Goal: Communication & Community: Answer question/provide support

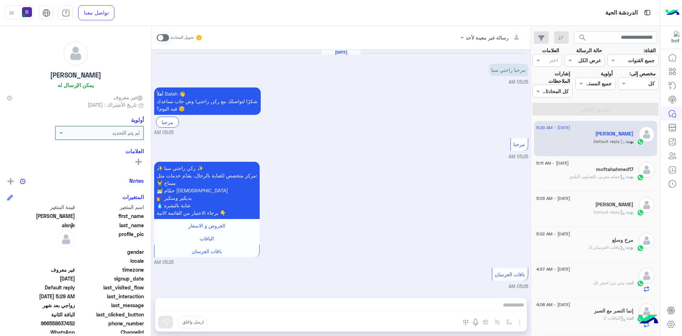
scroll to position [981, 0]
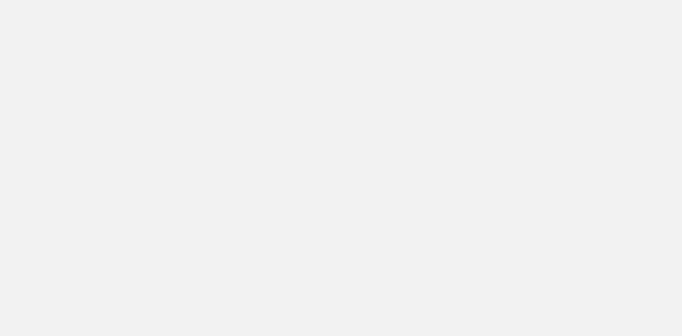
drag, startPoint x: 0, startPoint y: 0, endPoint x: 674, endPoint y: 61, distance: 677.1
click at [674, 61] on app-root at bounding box center [341, 168] width 682 height 336
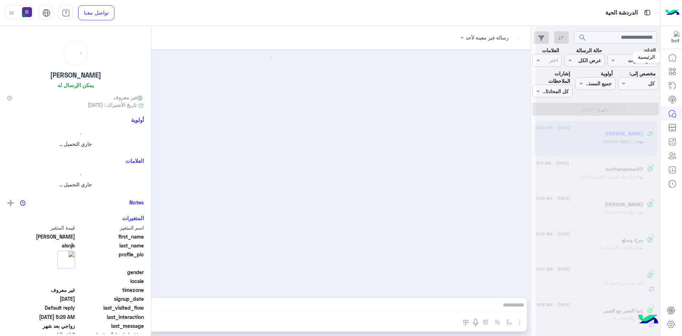
click at [675, 60] on icon at bounding box center [672, 57] width 9 height 9
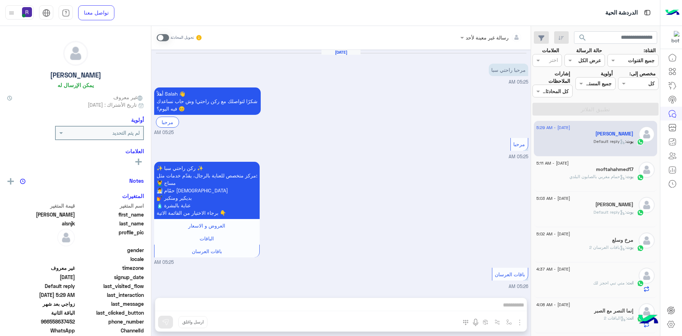
scroll to position [981, 0]
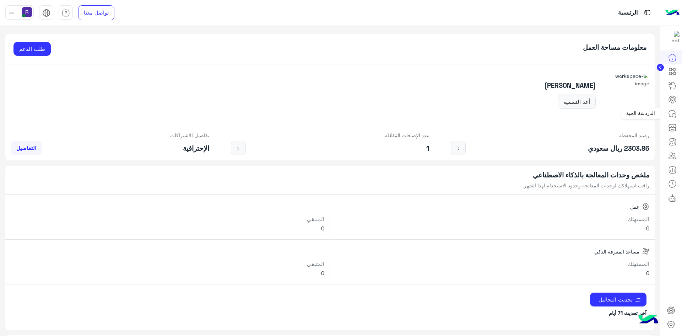
click at [670, 112] on icon at bounding box center [672, 113] width 9 height 9
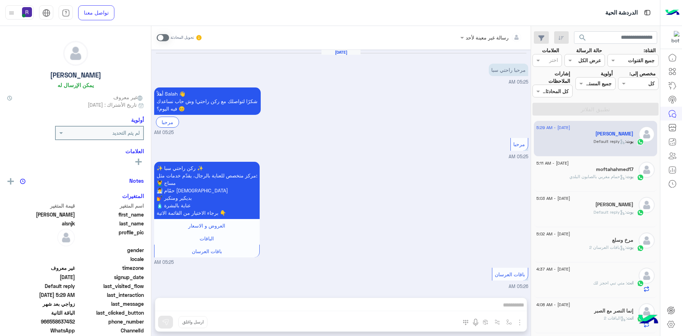
scroll to position [981, 0]
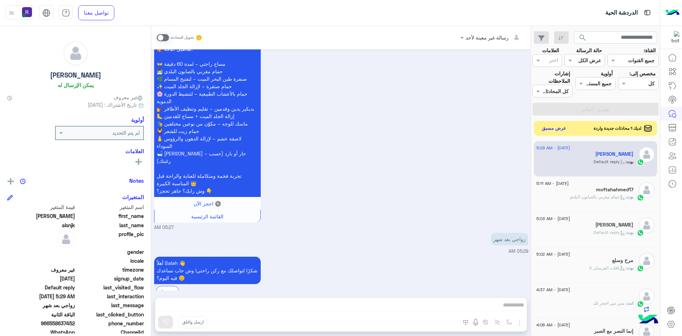
click at [547, 126] on button "عرض مسبق" at bounding box center [554, 129] width 30 height 10
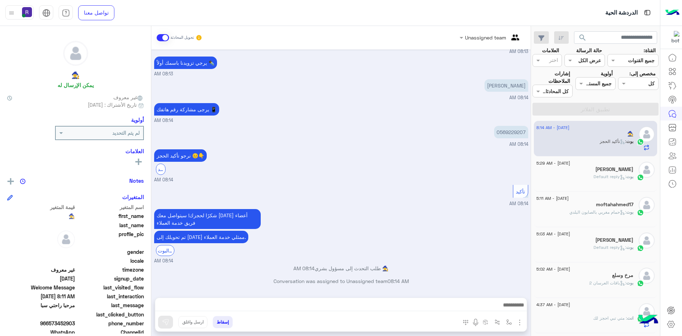
scroll to position [791, 0]
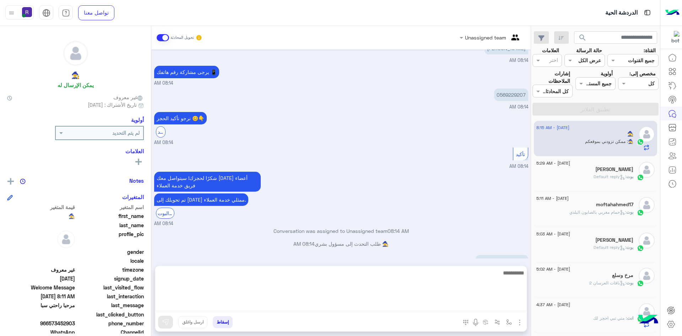
click at [479, 303] on textarea at bounding box center [340, 289] width 371 height 43
type textarea "**********"
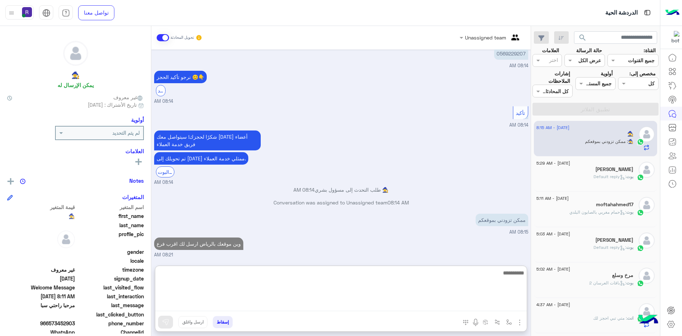
scroll to position [859, 0]
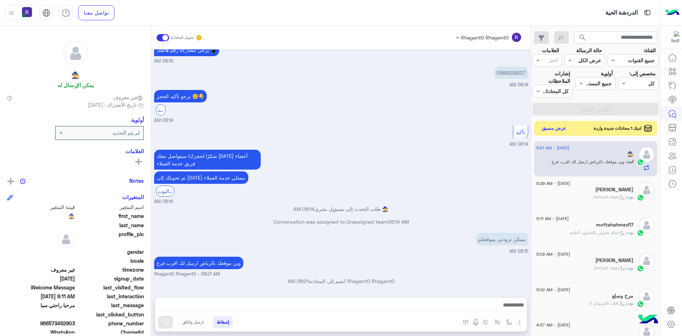
click at [559, 129] on button "عرض مسبق" at bounding box center [554, 129] width 30 height 10
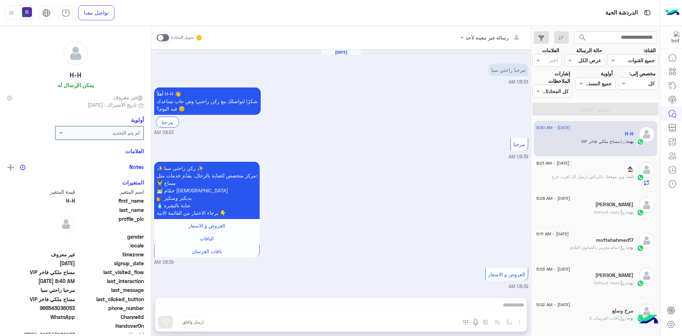
scroll to position [398, 0]
